Goal: Task Accomplishment & Management: Use online tool/utility

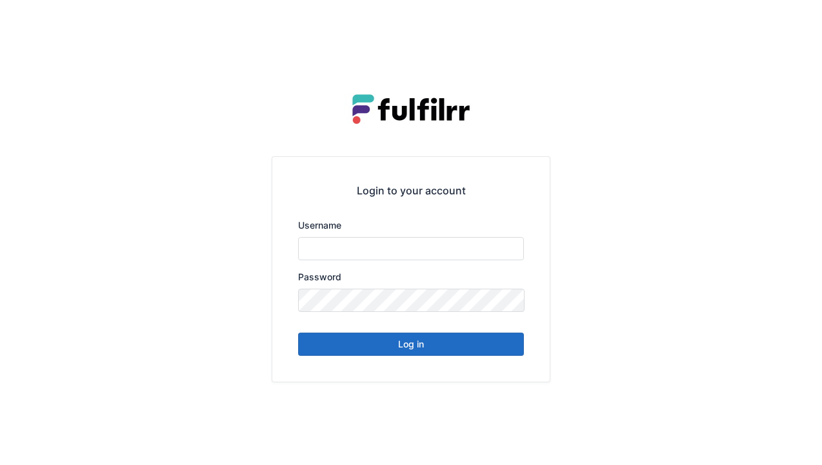
type input "******"
click at [371, 334] on button "Log in" at bounding box center [411, 343] width 226 height 23
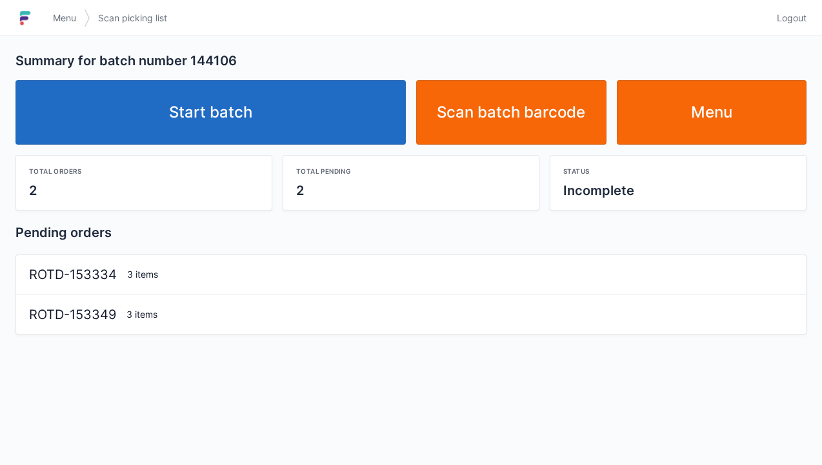
click at [333, 120] on link "Start batch" at bounding box center [210, 112] width 390 height 65
